Goal: Share content: Share content

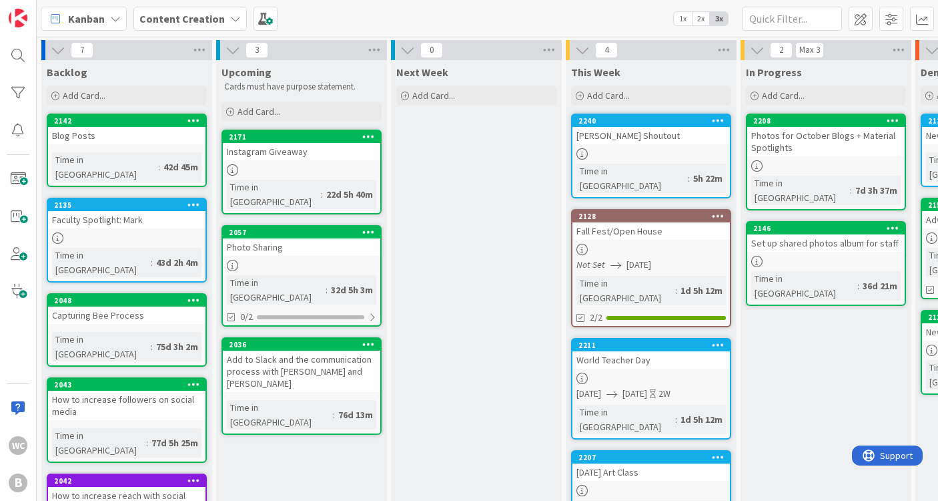
click at [649, 151] on div at bounding box center [652, 153] width 158 height 11
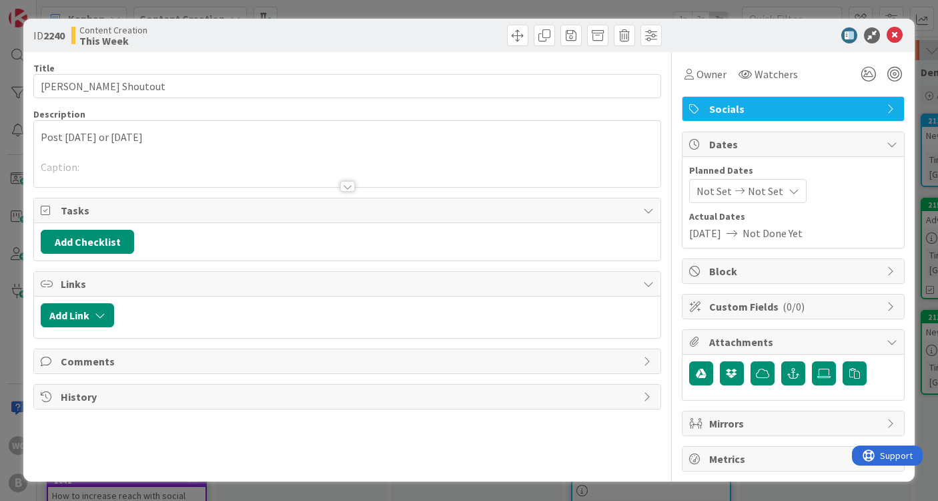
click at [166, 166] on div at bounding box center [347, 170] width 627 height 34
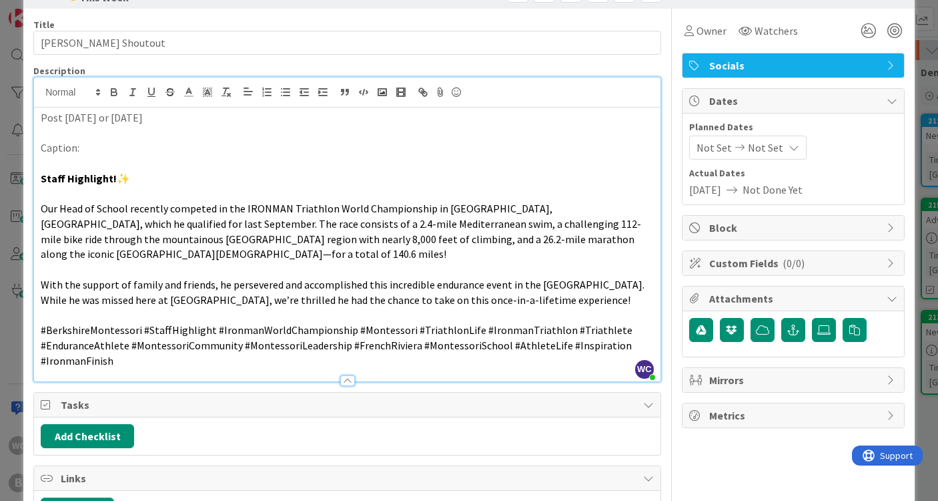
scroll to position [52, 0]
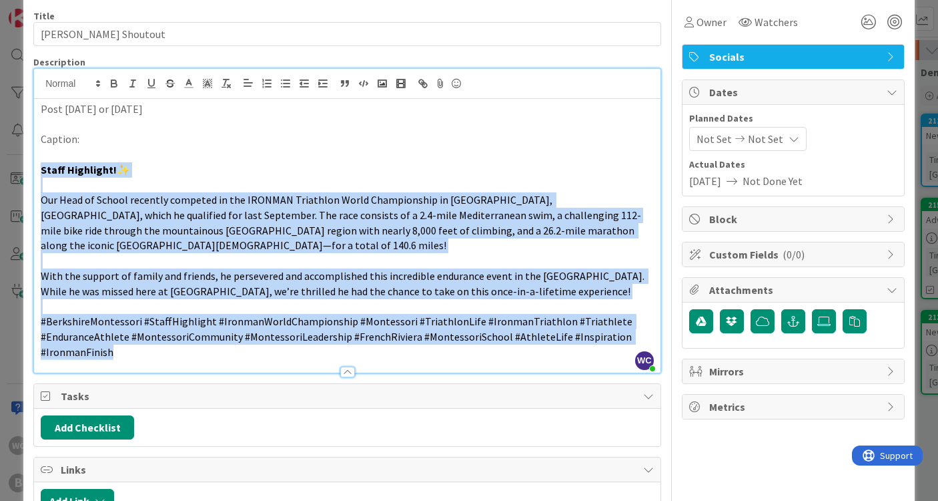
drag, startPoint x: 40, startPoint y: 166, endPoint x: 228, endPoint y: 348, distance: 261.0
click at [228, 348] on div "Post [DATE] or [DATE] Caption: Staff Highlight! ✨ Our Head of School recently c…" at bounding box center [347, 236] width 627 height 274
click at [545, 272] on span "With the support of family and friends, he persevered and accomplished this inc…" at bounding box center [344, 283] width 606 height 29
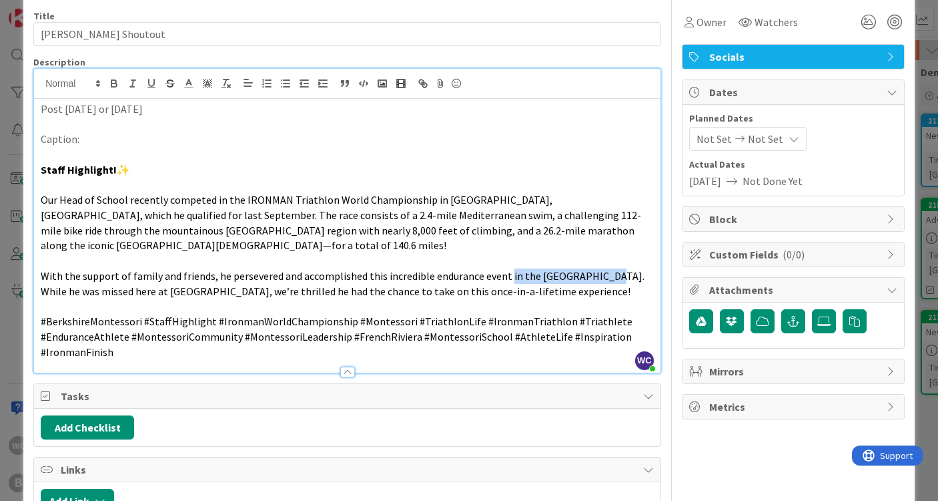
drag, startPoint x: 595, startPoint y: 272, endPoint x: 505, endPoint y: 274, distance: 90.1
click at [505, 274] on span "With the support of family and friends, he persevered and accomplished this inc…" at bounding box center [344, 283] width 606 height 29
click at [505, 270] on span "With the support of family and friends, he persevered and accomplished this inc…" at bounding box center [344, 283] width 606 height 29
drag, startPoint x: 595, startPoint y: 274, endPoint x: 505, endPoint y: 272, distance: 90.1
click at [505, 272] on span "With the support of family and friends, he persevered and accomplished this inc…" at bounding box center [344, 283] width 606 height 29
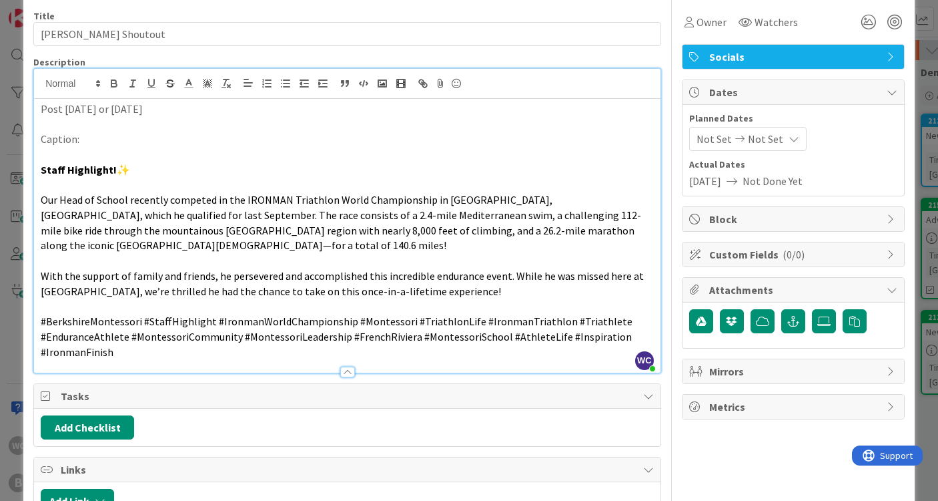
click at [244, 298] on p at bounding box center [347, 305] width 613 height 15
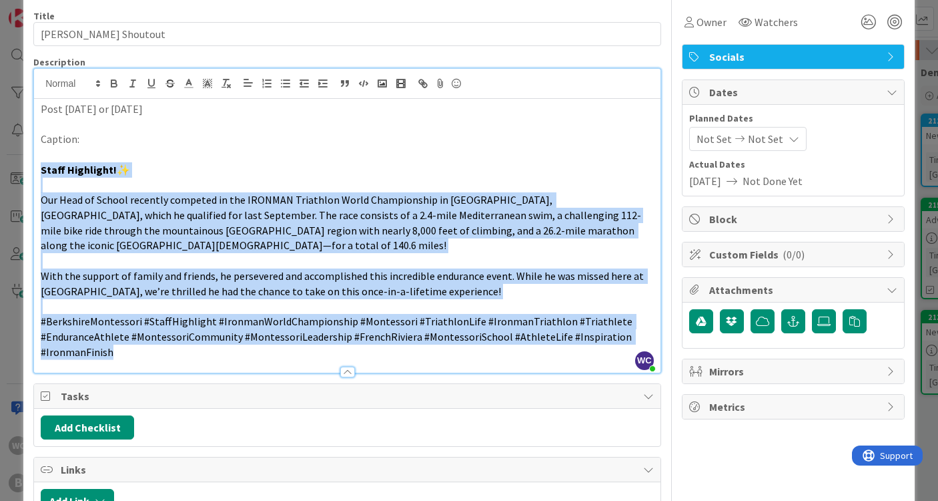
drag, startPoint x: 37, startPoint y: 168, endPoint x: 185, endPoint y: 346, distance: 231.7
click at [185, 346] on div "Post [DATE] or [DATE] Caption: Staff Highlight! ✨ Our Head of School recently c…" at bounding box center [347, 236] width 627 height 274
copy div "Staff Highlight! ✨ Our Head of School recently competed in the IRONMAN Triathlo…"
click at [125, 287] on span "With the support of family and friends, he persevered and accomplished this inc…" at bounding box center [343, 283] width 605 height 29
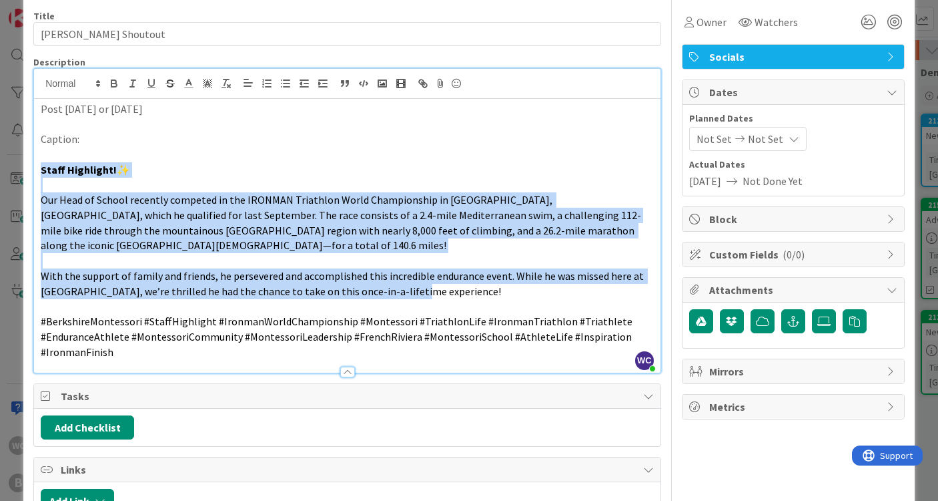
drag, startPoint x: 41, startPoint y: 165, endPoint x: 433, endPoint y: 287, distance: 411.0
click at [433, 287] on div "Post [DATE] or [DATE] Caption: Staff Highlight! ✨ Our Head of School recently c…" at bounding box center [347, 236] width 627 height 274
copy div "Staff Highlight! ✨ Our Head of School recently competed in the IRONMAN Triathlo…"
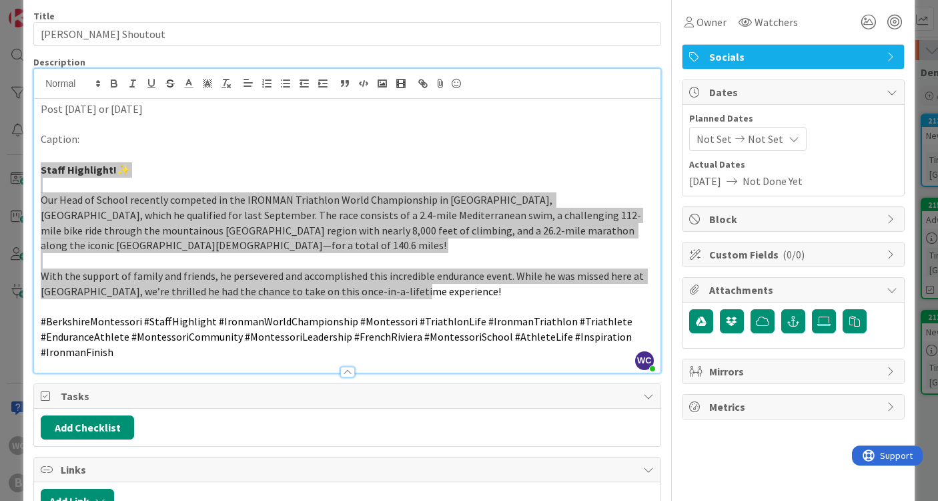
click at [181, 242] on p "Our Head of School recently competed in the IRONMAN Triathlon World Championshi…" at bounding box center [347, 222] width 613 height 61
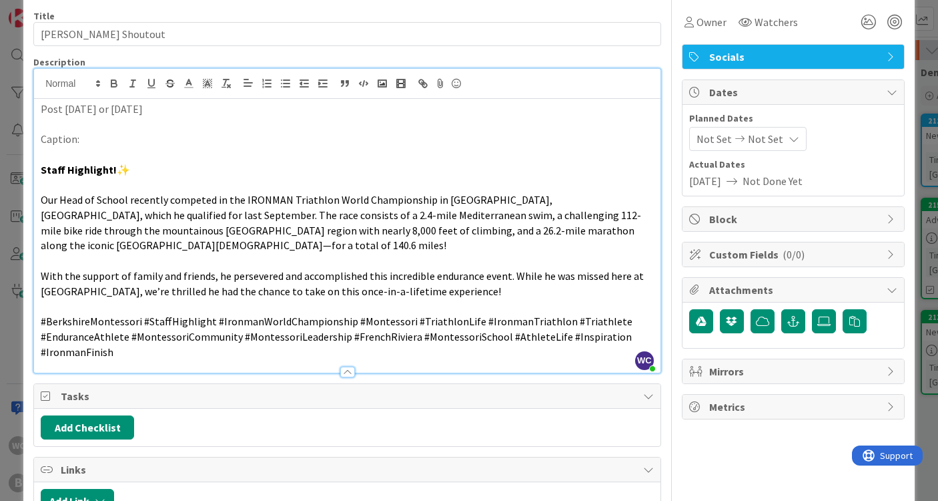
click at [565, 228] on span "Our Head of School recently competed in the IRONMAN Triathlon World Championshi…" at bounding box center [341, 222] width 601 height 59
click at [571, 226] on span "Our Head of School recently competed in the IRONMAN Triathlon World Championshi…" at bounding box center [341, 222] width 601 height 59
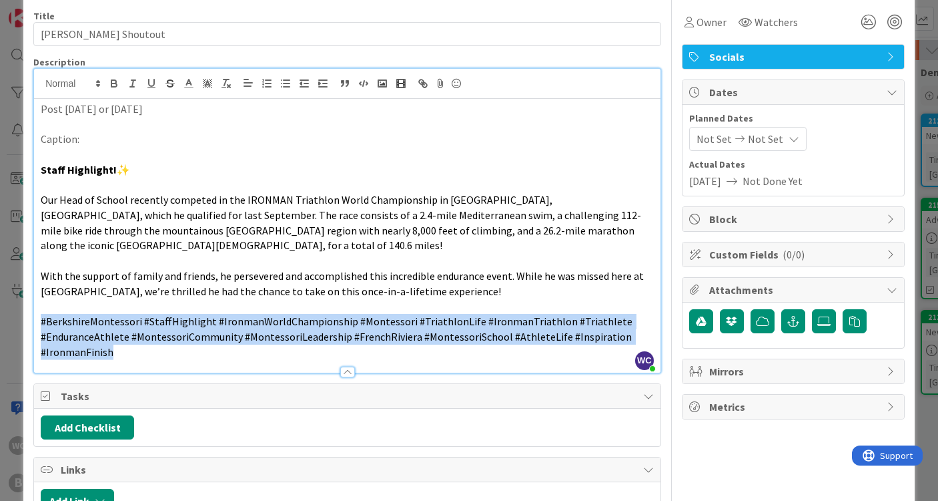
drag, startPoint x: 39, startPoint y: 310, endPoint x: 136, endPoint y: 355, distance: 107.5
click at [136, 355] on div "Description WC [GEOGRAPHIC_DATA] just joined Post [DATE] or [DATE] Caption: Sta…" at bounding box center [347, 214] width 628 height 317
copy span "#BerkshireMontessori #StaffHighlight #IronmanWorldChampionship #Montessori #Tri…"
